Goal: Task Accomplishment & Management: Manage account settings

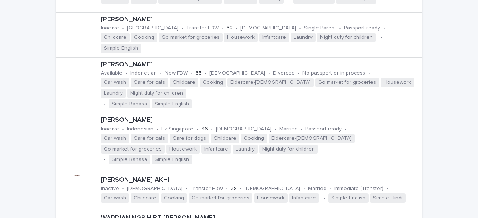
scroll to position [672, 0]
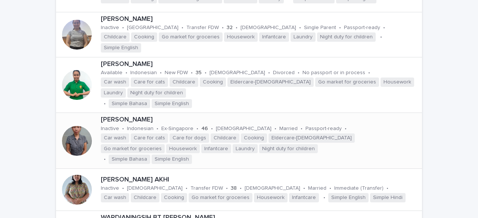
type input "****"
click at [75, 126] on div at bounding box center [77, 141] width 30 height 30
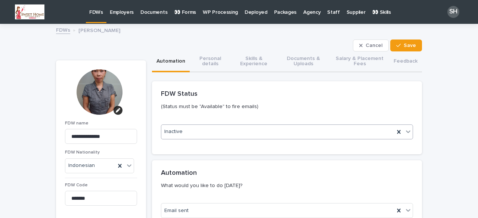
click at [228, 131] on div "Inactive" at bounding box center [277, 132] width 233 height 12
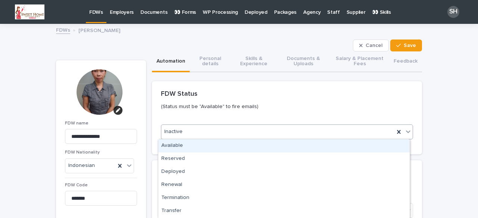
click at [190, 147] on div "Available" at bounding box center [283, 146] width 251 height 13
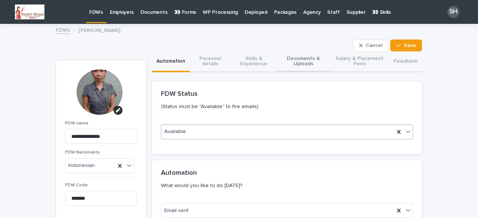
click at [308, 62] on button "Documents & Uploads" at bounding box center [303, 62] width 53 height 21
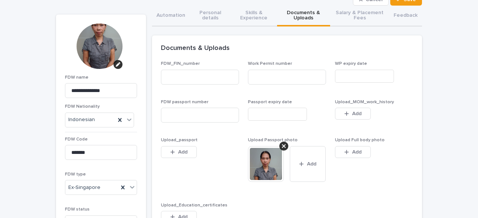
scroll to position [75, 0]
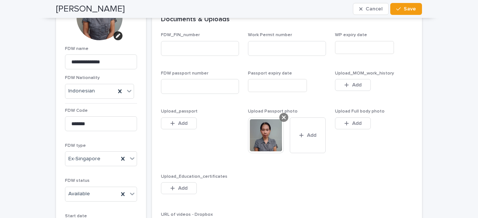
click at [282, 117] on icon at bounding box center [284, 118] width 4 height 4
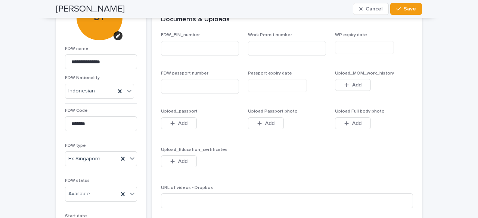
click at [253, 132] on div "Upload Passport photo This file cannot be opened Download File Add" at bounding box center [287, 123] width 78 height 29
click at [258, 123] on icon "button" at bounding box center [260, 123] width 4 height 4
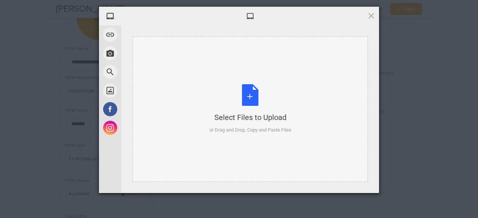
click at [245, 95] on div "Select Files to Upload or Drag and Drop, Copy and Paste Files" at bounding box center [250, 109] width 82 height 50
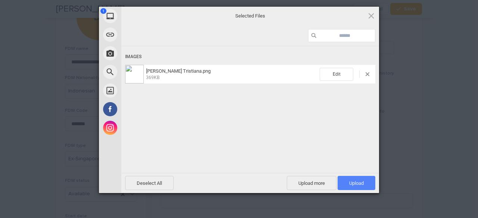
click at [351, 186] on span "Upload 1" at bounding box center [356, 184] width 15 height 6
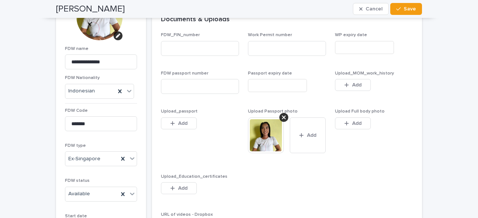
scroll to position [0, 0]
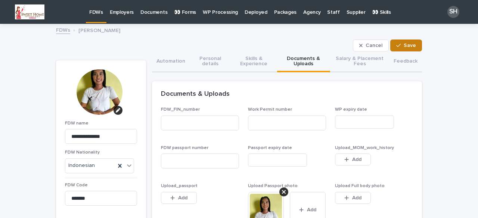
click at [400, 44] on div "button" at bounding box center [399, 45] width 7 height 5
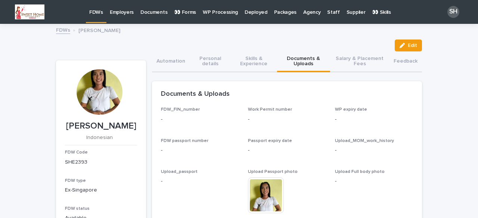
click at [94, 12] on p "FDWs" at bounding box center [96, 8] width 14 height 16
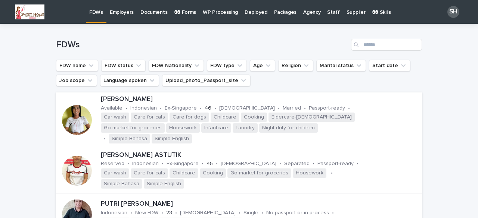
click at [116, 10] on p "Employers" at bounding box center [122, 8] width 24 height 16
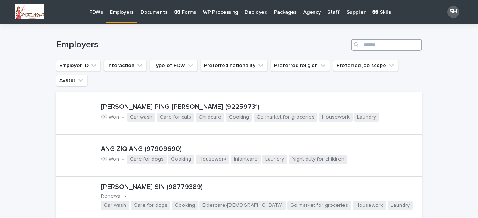
click at [372, 44] on input "Search" at bounding box center [386, 45] width 71 height 12
click at [86, 141] on div at bounding box center [77, 156] width 30 height 30
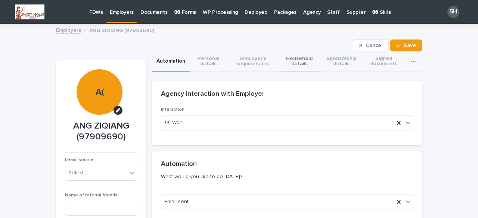
click at [304, 58] on button "Household details" at bounding box center [299, 62] width 41 height 21
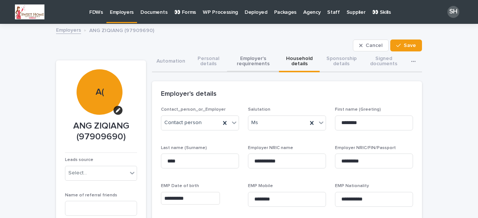
click at [240, 63] on button "Employer's requirements" at bounding box center [253, 62] width 52 height 21
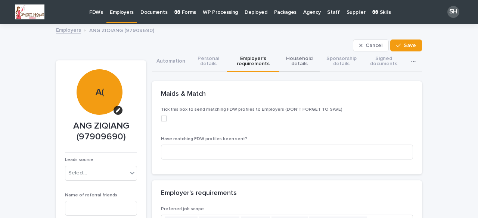
click at [290, 68] on button "Household details" at bounding box center [299, 62] width 41 height 21
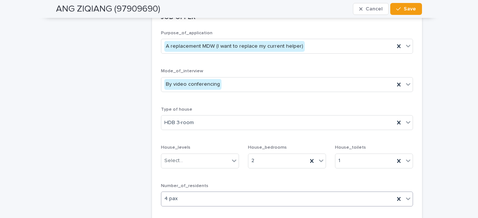
scroll to position [1120, 0]
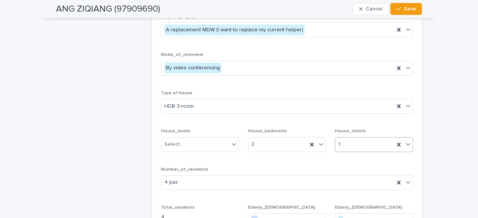
click at [406, 138] on div at bounding box center [408, 144] width 9 height 13
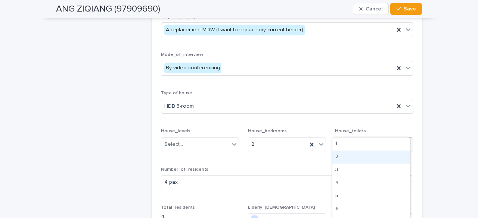
click at [349, 155] on div "2" at bounding box center [370, 157] width 77 height 13
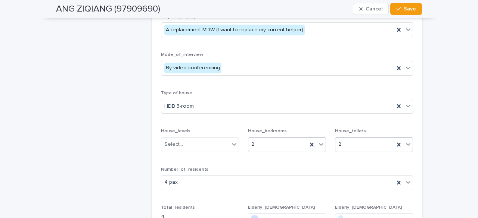
click at [320, 141] on icon at bounding box center [320, 144] width 7 height 7
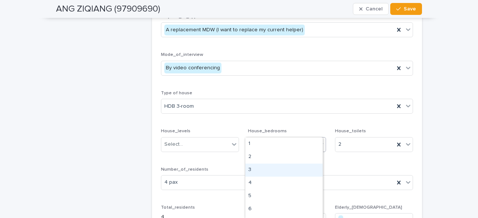
click at [252, 170] on div "3" at bounding box center [283, 170] width 77 height 13
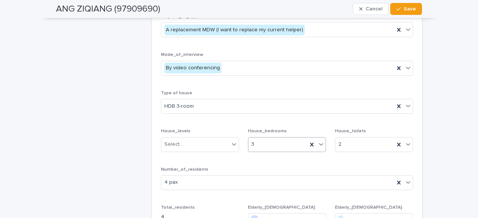
scroll to position [1157, 0]
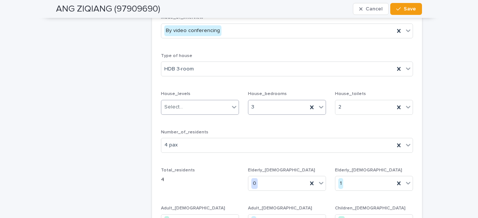
click at [179, 103] on div "Select..." at bounding box center [173, 107] width 19 height 8
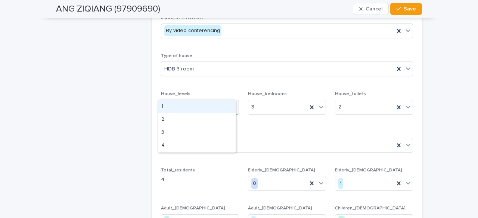
click at [173, 108] on div "1" at bounding box center [196, 106] width 77 height 13
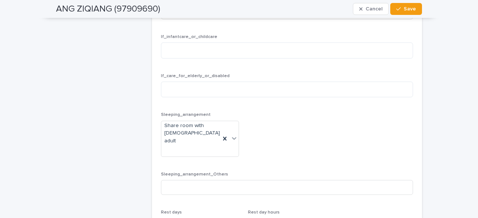
scroll to position [1605, 0]
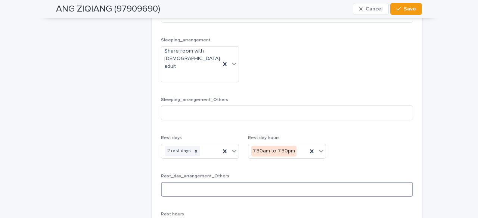
click at [183, 182] on input at bounding box center [287, 189] width 252 height 15
type input "*"
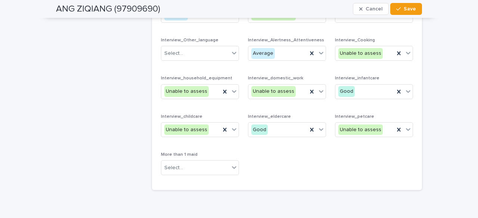
scroll to position [2050, 0]
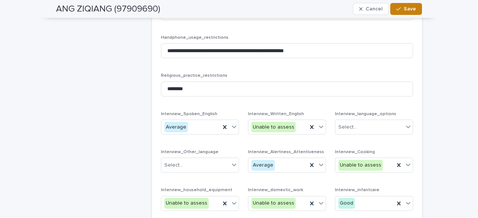
type input "**********"
click at [400, 9] on div "button" at bounding box center [399, 8] width 7 height 5
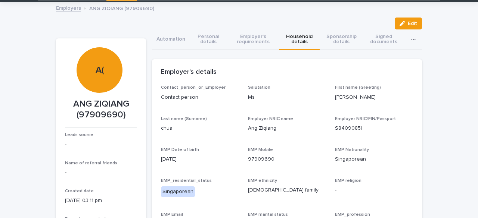
scroll to position [0, 0]
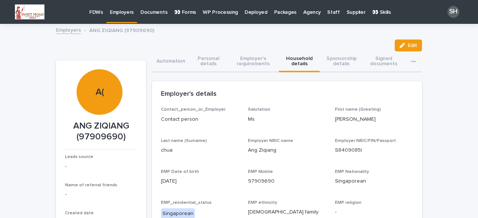
click at [98, 15] on p "FDWs" at bounding box center [96, 8] width 14 height 16
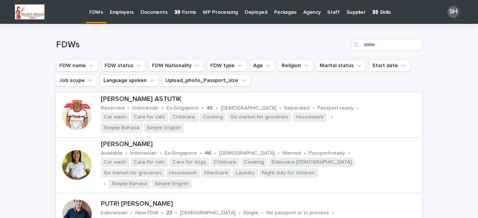
click at [124, 12] on p "Employers" at bounding box center [122, 8] width 24 height 16
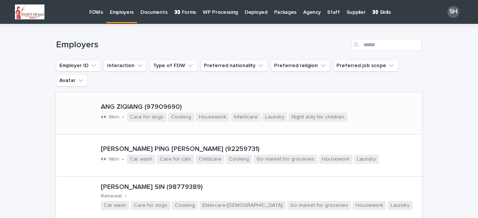
click at [160, 103] on p "ANG ZIQIANG (97909690)" at bounding box center [260, 107] width 318 height 8
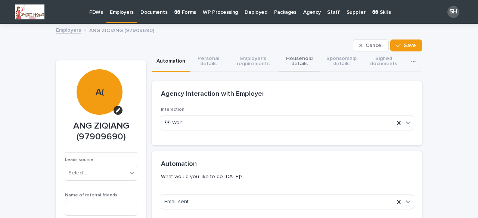
click at [296, 59] on button "Household details" at bounding box center [299, 62] width 41 height 21
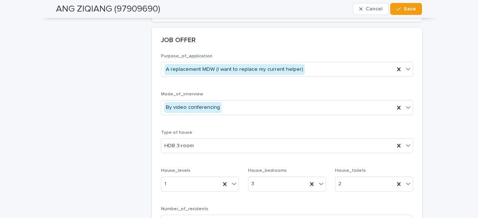
scroll to position [1157, 0]
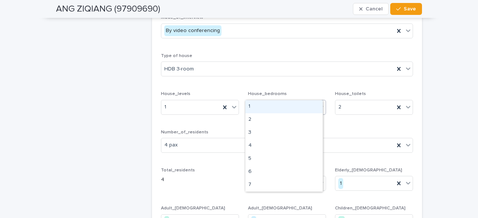
click at [320, 103] on icon at bounding box center [320, 106] width 7 height 7
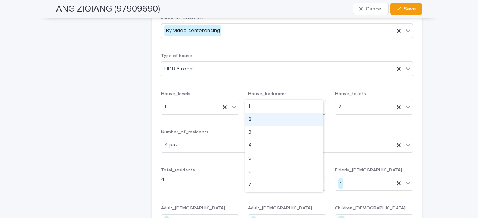
click at [252, 120] on div "2" at bounding box center [283, 119] width 77 height 13
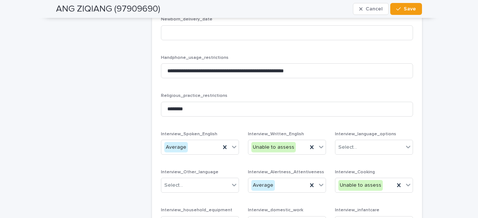
scroll to position [2162, 0]
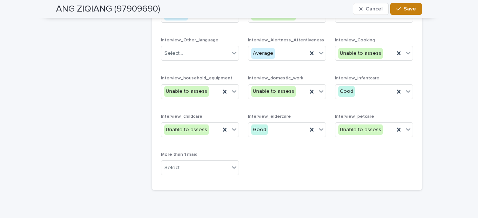
click at [405, 5] on button "Save" at bounding box center [406, 9] width 32 height 12
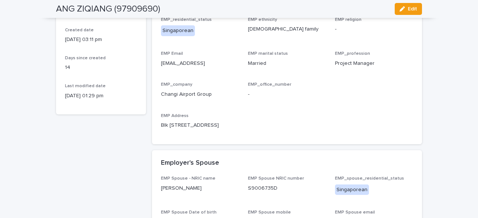
scroll to position [0, 0]
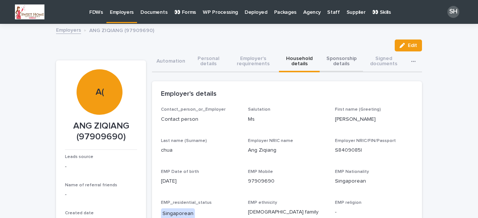
click at [329, 57] on button "Sponsorship details" at bounding box center [341, 62] width 43 height 21
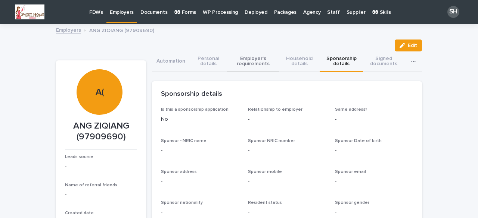
click at [248, 57] on button "Employer's requirements" at bounding box center [253, 62] width 52 height 21
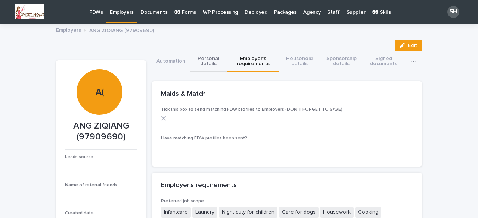
click at [205, 63] on button "Personal details" at bounding box center [208, 62] width 37 height 21
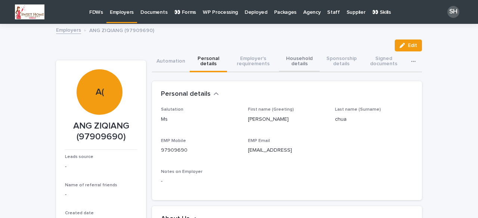
click at [292, 61] on button "Household details" at bounding box center [299, 62] width 41 height 21
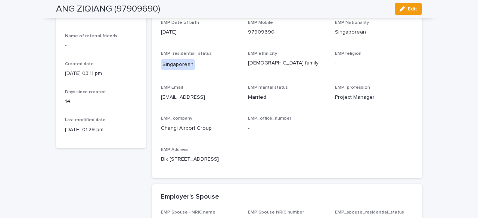
scroll to position [187, 0]
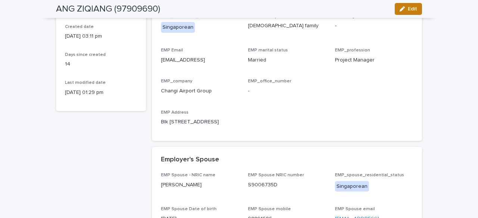
click at [414, 10] on span "Edit" at bounding box center [412, 8] width 9 height 5
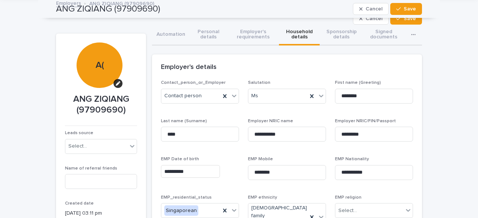
scroll to position [0, 0]
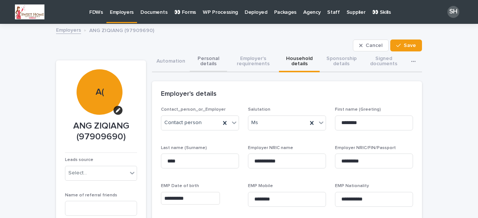
click at [213, 59] on button "Personal details" at bounding box center [208, 62] width 37 height 21
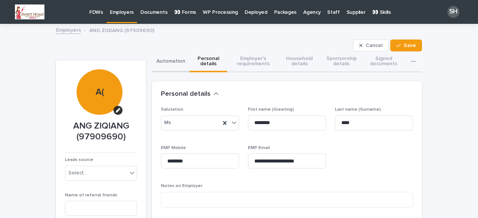
click at [170, 63] on button "Automation" at bounding box center [171, 62] width 38 height 21
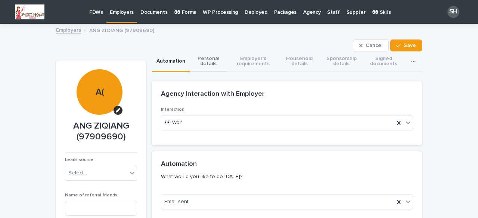
click at [202, 60] on button "Personal details" at bounding box center [208, 62] width 37 height 21
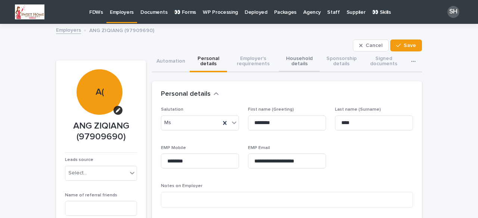
click at [307, 61] on button "Household details" at bounding box center [299, 62] width 41 height 21
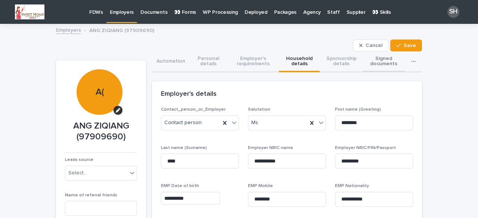
click at [384, 69] on button "Signed documents" at bounding box center [383, 62] width 41 height 21
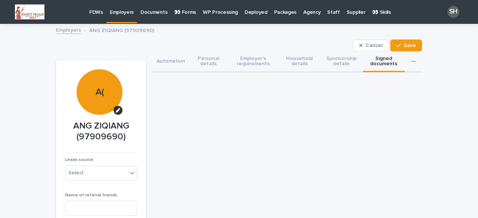
click at [408, 61] on button "button" at bounding box center [415, 62] width 14 height 20
click at [203, 57] on button "Personal details" at bounding box center [208, 62] width 37 height 21
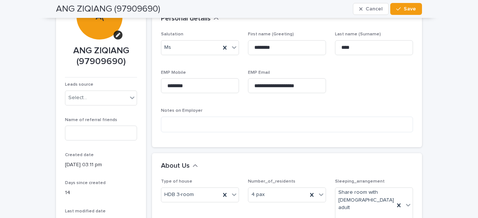
scroll to position [51, 0]
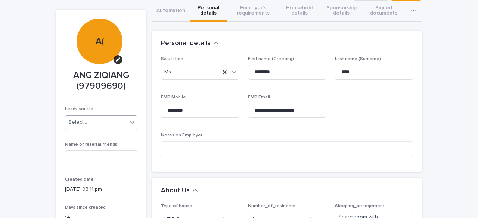
click at [102, 122] on div "Select..." at bounding box center [96, 122] width 62 height 12
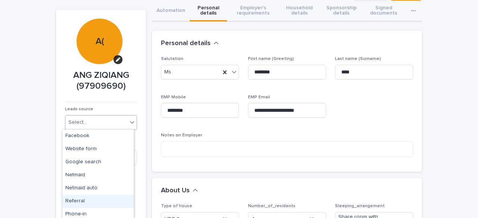
scroll to position [16, 0]
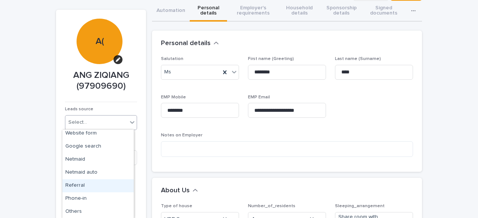
click at [82, 184] on div "Referral" at bounding box center [97, 186] width 71 height 13
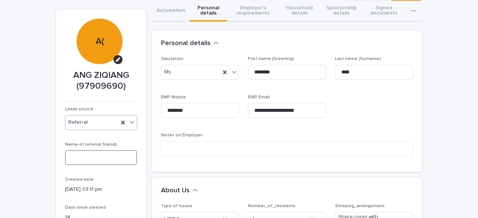
click at [86, 157] on input at bounding box center [101, 157] width 72 height 15
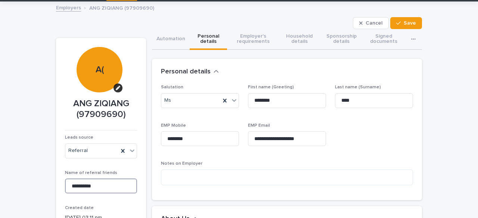
scroll to position [0, 0]
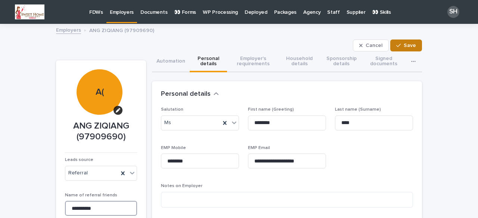
type input "*********"
click at [403, 41] on button "Save" at bounding box center [406, 46] width 32 height 12
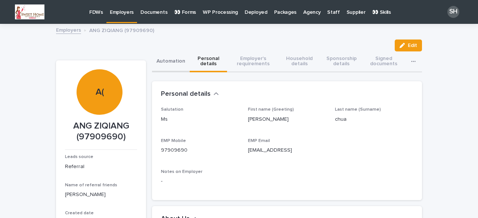
click at [176, 65] on button "Automation" at bounding box center [171, 62] width 38 height 21
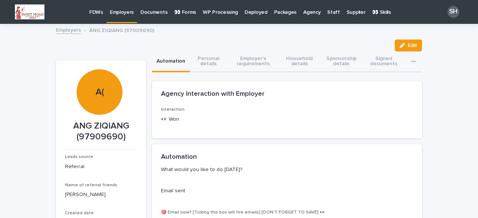
click at [95, 8] on p "FDWs" at bounding box center [96, 8] width 14 height 16
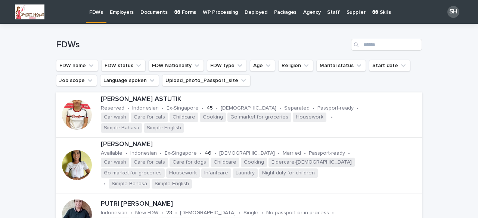
click at [118, 15] on p "Employers" at bounding box center [122, 8] width 24 height 16
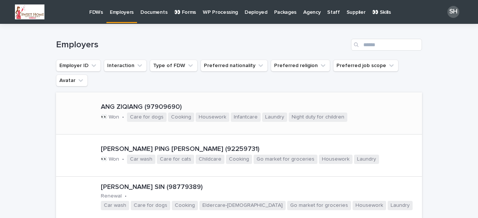
click at [77, 101] on div at bounding box center [77, 114] width 30 height 30
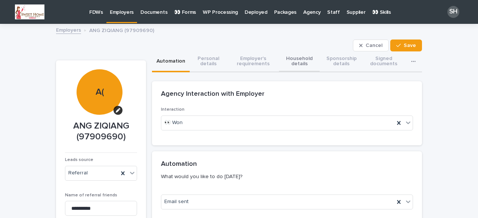
click at [299, 66] on button "Household details" at bounding box center [299, 62] width 41 height 21
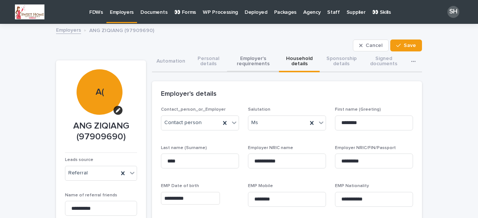
click at [255, 63] on button "Employer's requirements" at bounding box center [253, 62] width 52 height 21
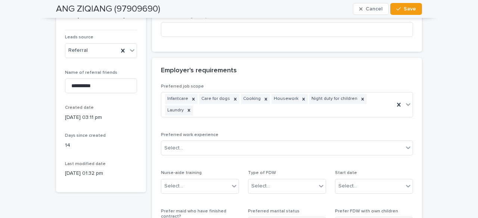
scroll to position [37, 0]
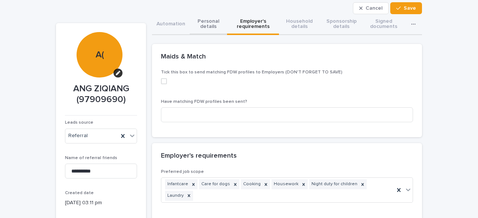
click at [211, 23] on button "Personal details" at bounding box center [208, 24] width 37 height 21
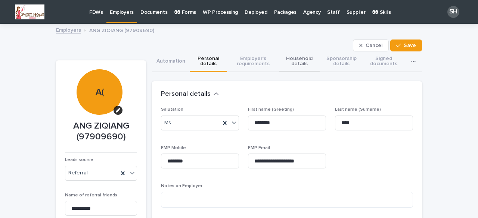
click at [293, 57] on button "Household details" at bounding box center [299, 62] width 41 height 21
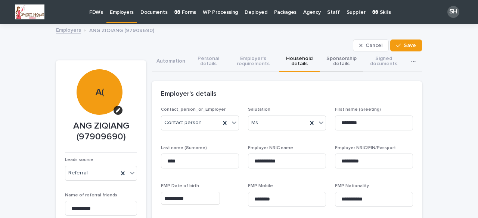
click at [340, 63] on button "Sponsorship details" at bounding box center [341, 62] width 43 height 21
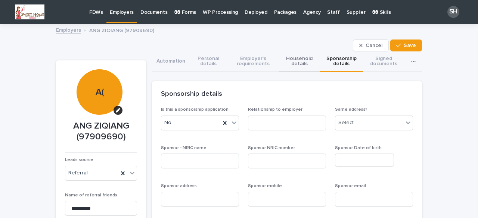
click at [285, 66] on button "Household details" at bounding box center [299, 62] width 41 height 21
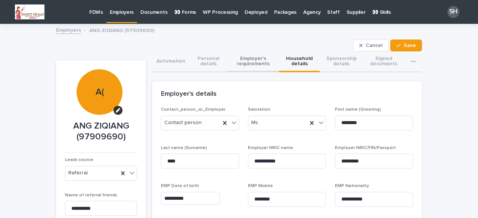
click at [244, 62] on button "Employer's requirements" at bounding box center [253, 62] width 52 height 21
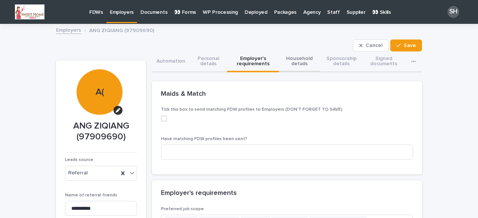
click at [291, 62] on button "Household details" at bounding box center [299, 62] width 41 height 21
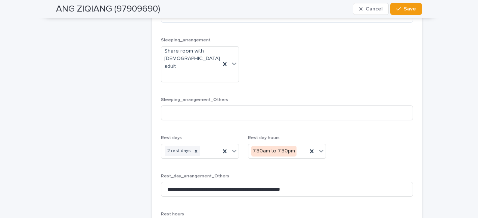
scroll to position [1642, 0]
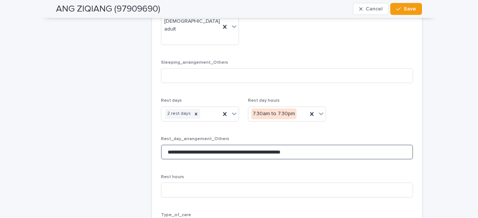
drag, startPoint x: 163, startPoint y: 119, endPoint x: 317, endPoint y: 128, distance: 153.7
click at [317, 137] on div "**********" at bounding box center [287, 151] width 252 height 29
click at [254, 175] on p "Rest hours" at bounding box center [287, 177] width 252 height 5
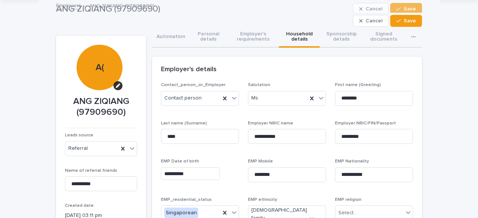
scroll to position [0, 0]
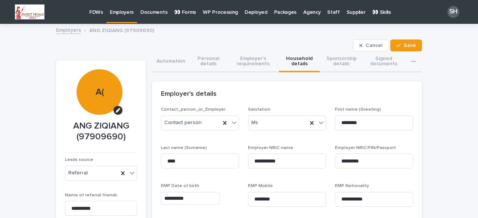
click at [97, 10] on p "FDWs" at bounding box center [96, 8] width 14 height 16
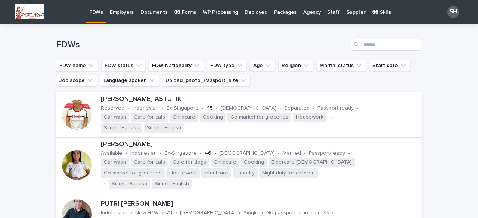
click at [128, 13] on p "Employers" at bounding box center [122, 8] width 24 height 16
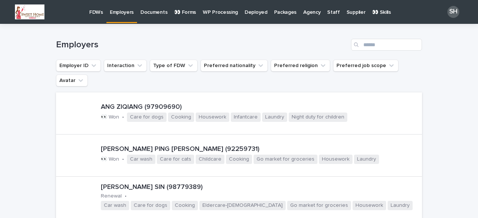
click at [187, 13] on p "👀 Forms" at bounding box center [185, 8] width 22 height 16
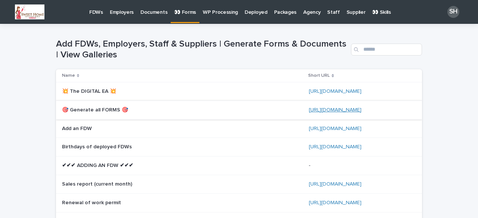
click at [334, 109] on link "[URL][DOMAIN_NAME]" at bounding box center [335, 110] width 53 height 5
click at [320, 109] on link "[URL][DOMAIN_NAME]" at bounding box center [335, 110] width 53 height 5
click at [334, 109] on link "[URL][DOMAIN_NAME]" at bounding box center [335, 110] width 53 height 5
